Goal: Navigation & Orientation: Find specific page/section

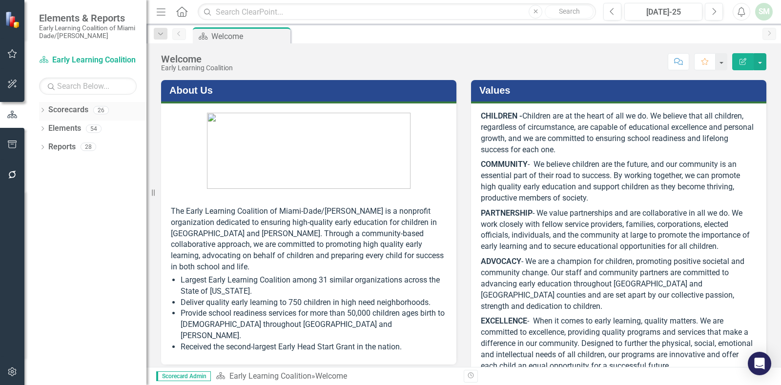
click at [45, 111] on icon "Dropdown" at bounding box center [42, 110] width 7 height 5
click at [60, 127] on link "Early Learning Coalition" at bounding box center [100, 128] width 93 height 11
click at [49, 128] on icon "Dropdown" at bounding box center [47, 129] width 7 height 6
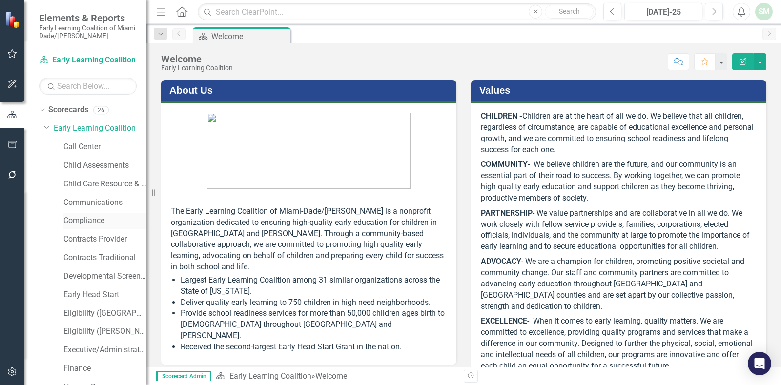
click at [76, 221] on link "Compliance" at bounding box center [104, 220] width 83 height 11
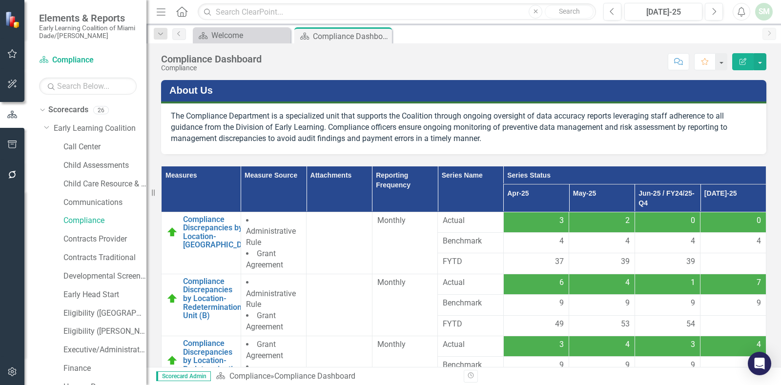
click at [476, 50] on div "Compliance Dashboard Compliance Score: N/A [DATE]-25 Completed Comment Favorite…" at bounding box center [464, 57] width 635 height 29
drag, startPoint x: 430, startPoint y: 37, endPoint x: 427, endPoint y: 49, distance: 12.6
click at [430, 37] on div "Scorecard Welcome Close Scorecard Compliance Dashboard Pin Close" at bounding box center [474, 35] width 567 height 16
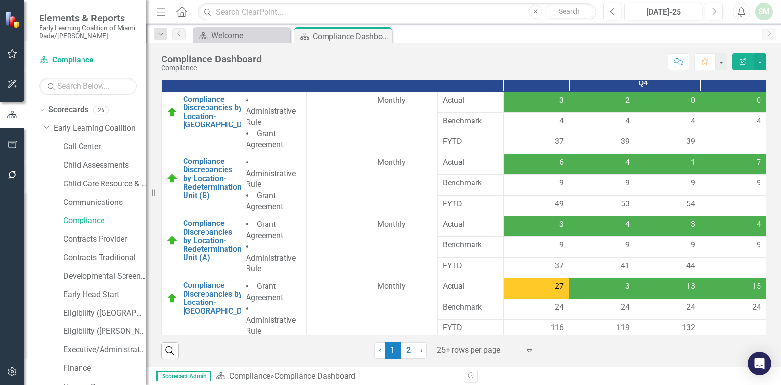
scroll to position [122, 0]
